Goal: Understand process/instructions

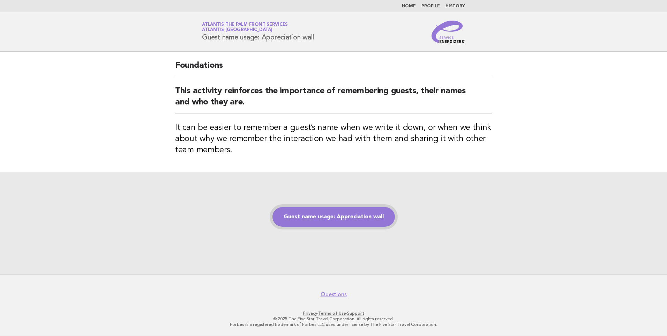
click at [316, 210] on link "Guest name usage: Appreciation wall" at bounding box center [334, 217] width 123 height 20
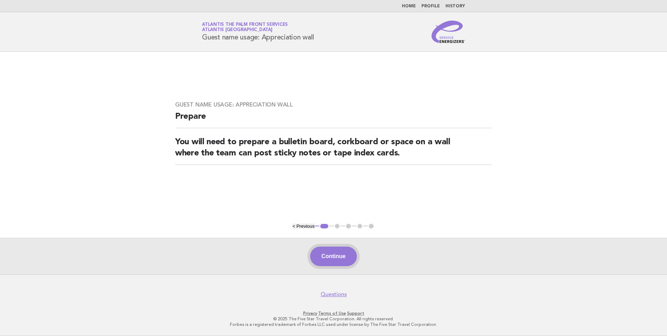
click at [336, 251] on button "Continue" at bounding box center [333, 256] width 46 height 20
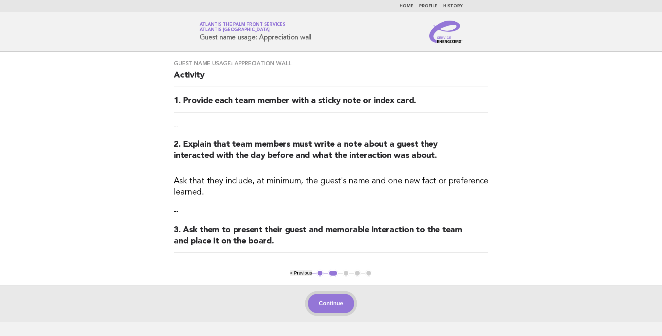
click at [326, 296] on button "Continue" at bounding box center [331, 304] width 46 height 20
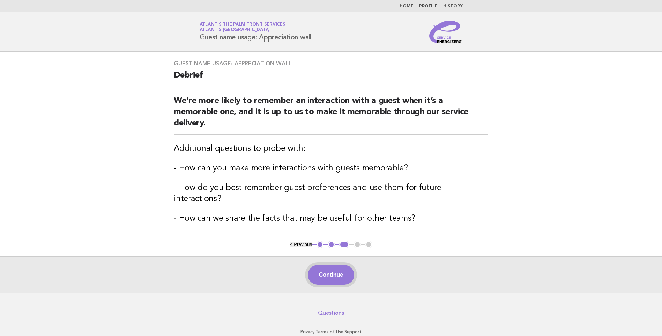
click at [332, 265] on button "Continue" at bounding box center [331, 275] width 46 height 20
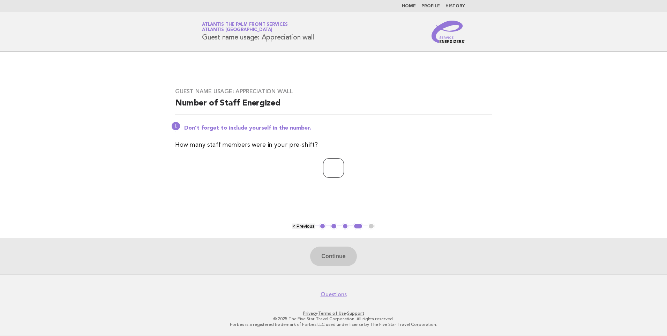
click at [332, 173] on input "number" at bounding box center [333, 168] width 21 height 20
type input "*"
click at [328, 260] on button "Continue" at bounding box center [333, 256] width 46 height 20
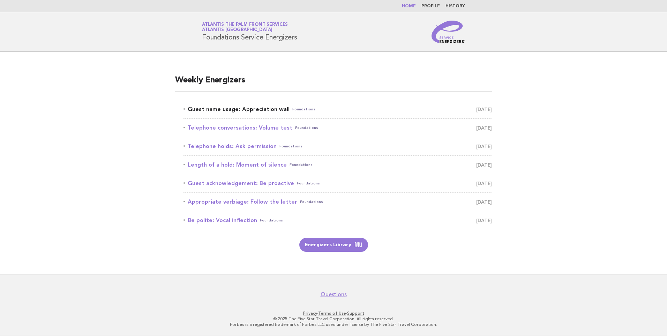
click at [260, 110] on link "Guest name usage: Appreciation wall Foundations August 18" at bounding box center [338, 109] width 309 height 10
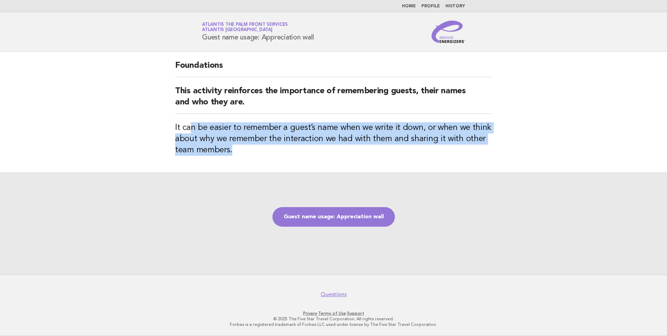
drag, startPoint x: 191, startPoint y: 127, endPoint x: 398, endPoint y: 147, distance: 208.0
click at [398, 147] on h3 "It can be easier to remember a guest’s name when we write it down, or when we t…" at bounding box center [333, 139] width 317 height 34
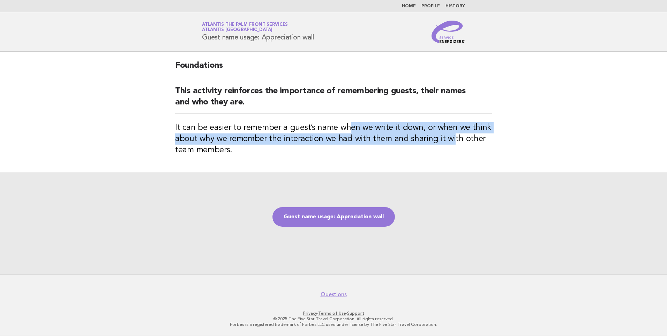
drag, startPoint x: 371, startPoint y: 117, endPoint x: 450, endPoint y: 137, distance: 81.4
click at [450, 137] on div "Foundations This activity reinforces the importance of remembering guests, thei…" at bounding box center [334, 112] width 334 height 121
drag, startPoint x: 450, startPoint y: 137, endPoint x: 435, endPoint y: 139, distance: 15.6
click at [450, 137] on h3 "It can be easier to remember a guest’s name when we write it down, or when we t…" at bounding box center [333, 139] width 317 height 34
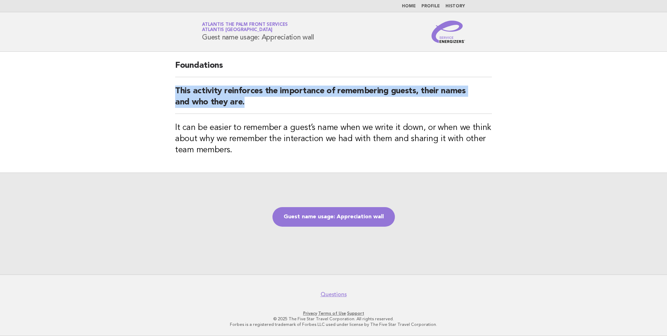
drag, startPoint x: 160, startPoint y: 91, endPoint x: 383, endPoint y: 109, distance: 223.4
click at [383, 109] on main "Foundations This activity reinforces the importance of remembering guests, thei…" at bounding box center [333, 163] width 667 height 223
drag, startPoint x: 383, startPoint y: 109, endPoint x: 366, endPoint y: 104, distance: 17.1
click at [383, 109] on h2 "This activity reinforces the importance of remembering guests, their names and …" at bounding box center [333, 100] width 317 height 28
drag, startPoint x: 297, startPoint y: 90, endPoint x: 427, endPoint y: 100, distance: 130.9
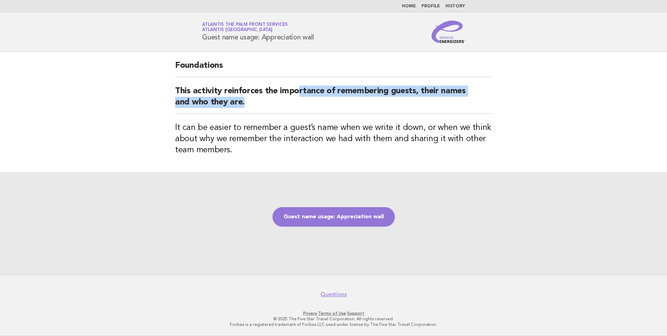
click at [427, 100] on h2 "This activity reinforces the importance of remembering guests, their names and …" at bounding box center [333, 100] width 317 height 28
